Goal: Task Accomplishment & Management: Manage account settings

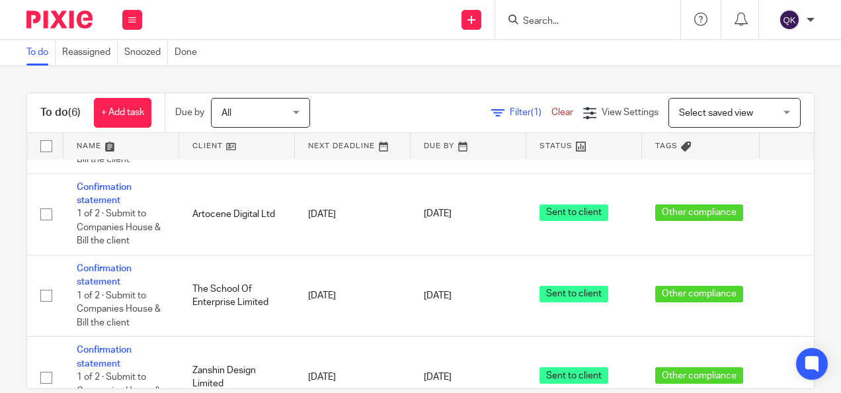
scroll to position [203, 0]
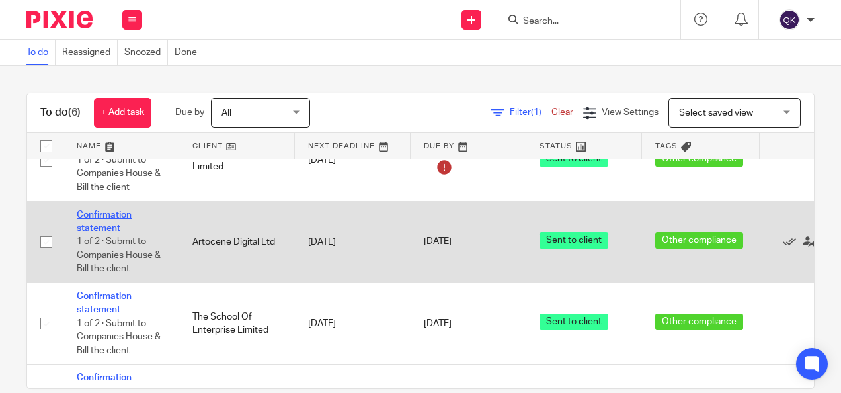
click at [99, 212] on link "Confirmation statement" at bounding box center [104, 221] width 55 height 22
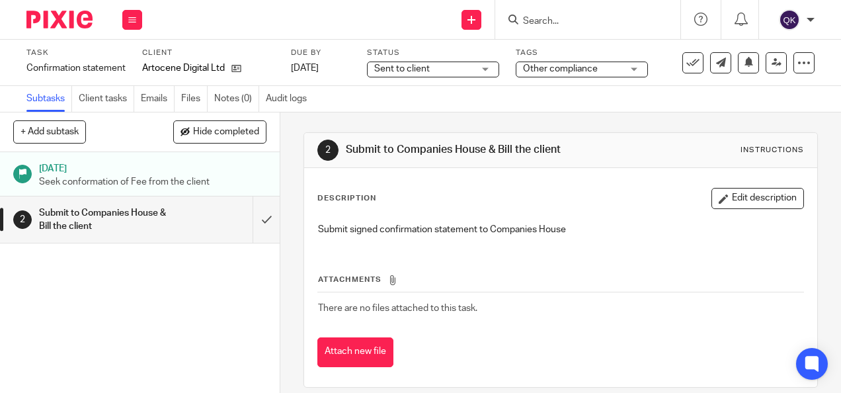
click at [416, 69] on span "Sent to client" at bounding box center [402, 68] width 56 height 9
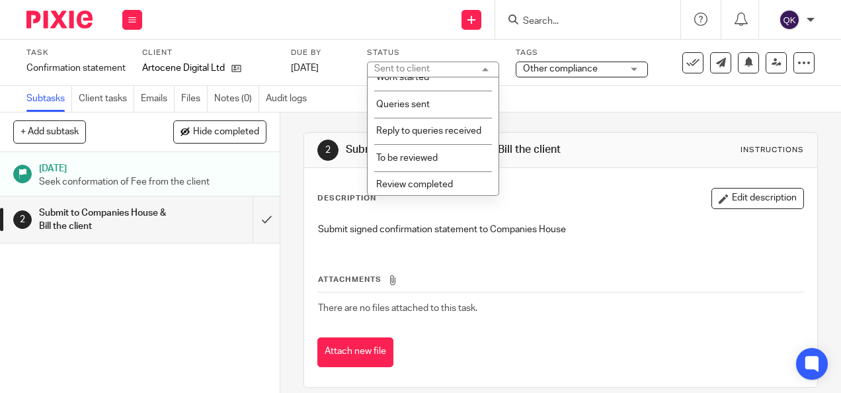
scroll to position [264, 0]
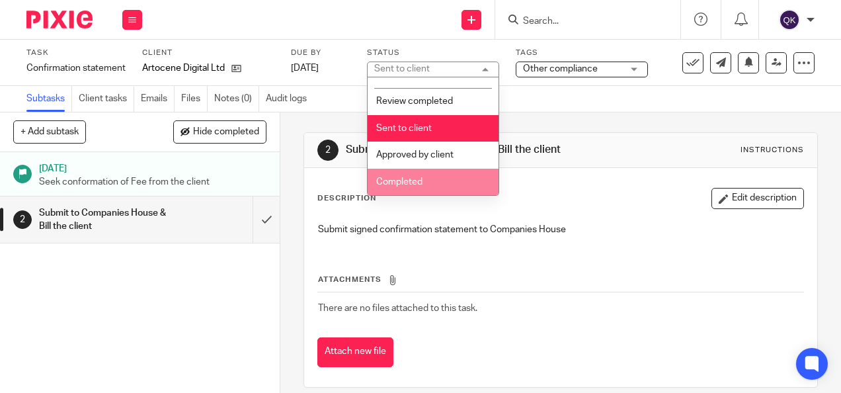
click at [407, 176] on li "Completed" at bounding box center [432, 182] width 131 height 27
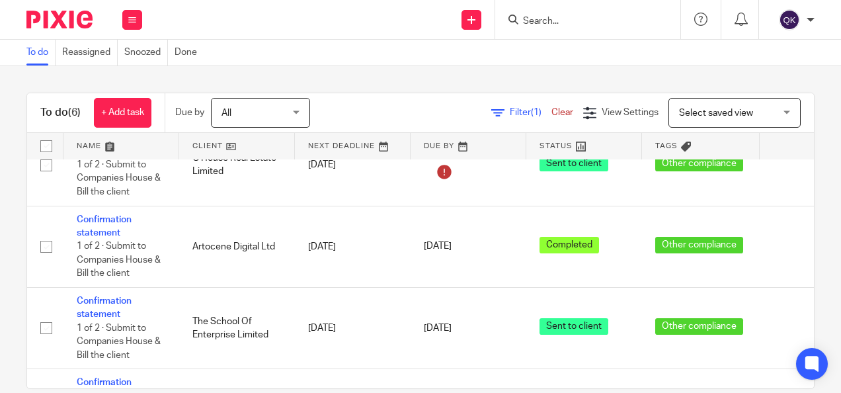
scroll to position [198, 91]
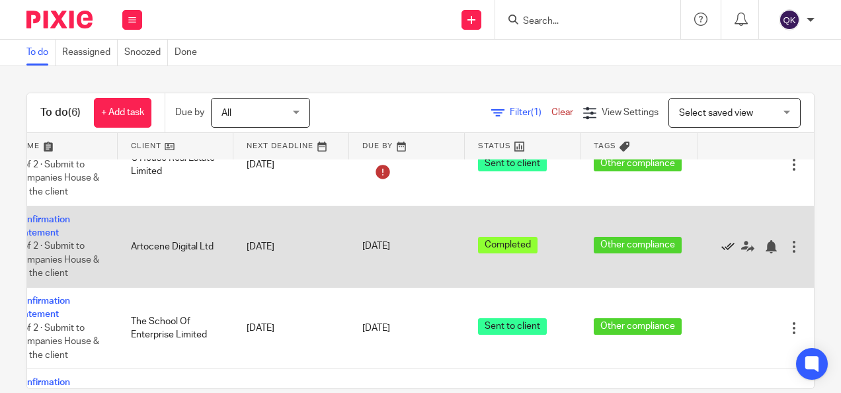
click at [721, 244] on icon at bounding box center [727, 246] width 13 height 13
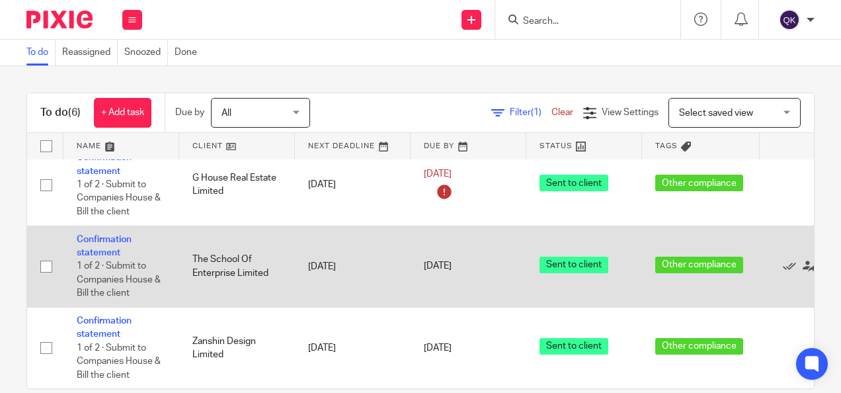
scroll to position [22, 0]
